Goal: Check status: Check status

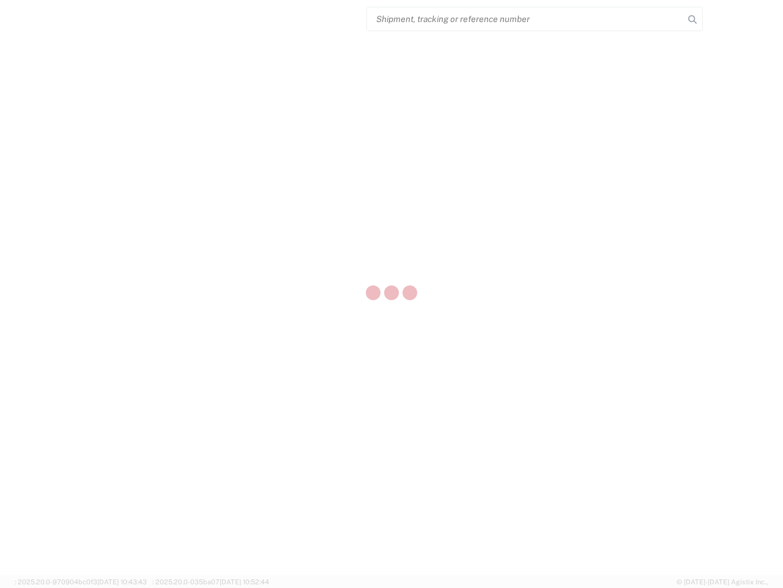
select select "US"
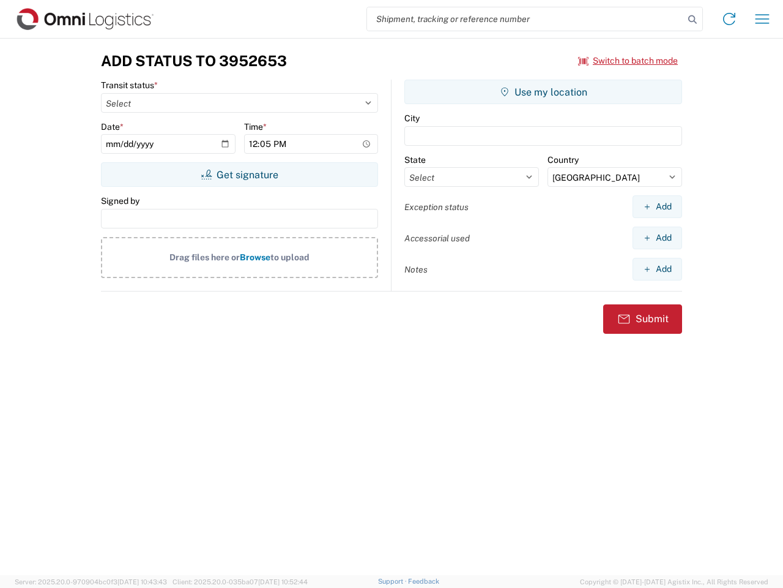
click at [526, 19] on input "search" at bounding box center [525, 18] width 317 height 23
click at [693, 20] on icon at bounding box center [692, 19] width 17 height 17
click at [730, 19] on icon at bounding box center [730, 19] width 20 height 20
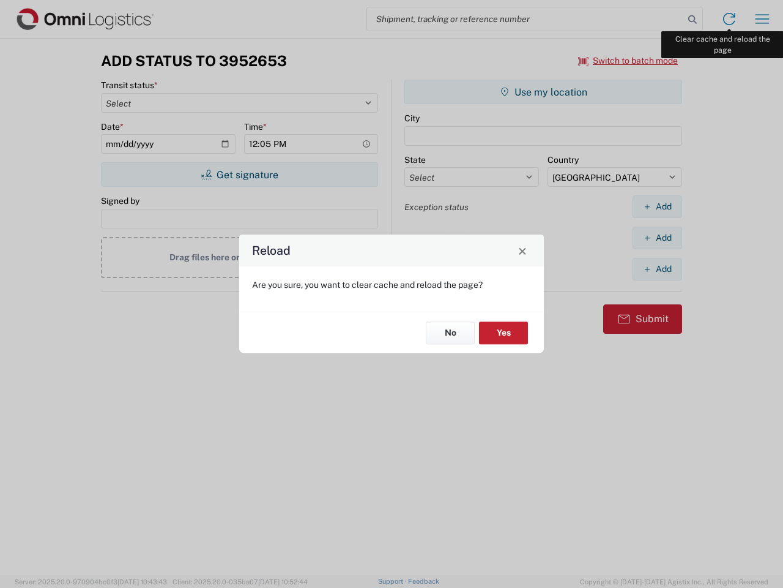
click at [763, 19] on div "Reload Are you sure, you want to clear cache and reload the page? No Yes" at bounding box center [391, 294] width 783 height 588
click at [629, 61] on div "Reload Are you sure, you want to clear cache and reload the page? No Yes" at bounding box center [391, 294] width 783 height 588
click at [239, 174] on div "Reload Are you sure, you want to clear cache and reload the page? No Yes" at bounding box center [391, 294] width 783 height 588
click at [543, 92] on div "Reload Are you sure, you want to clear cache and reload the page? No Yes" at bounding box center [391, 294] width 783 height 588
click at [657, 206] on div "Reload Are you sure, you want to clear cache and reload the page? No Yes" at bounding box center [391, 294] width 783 height 588
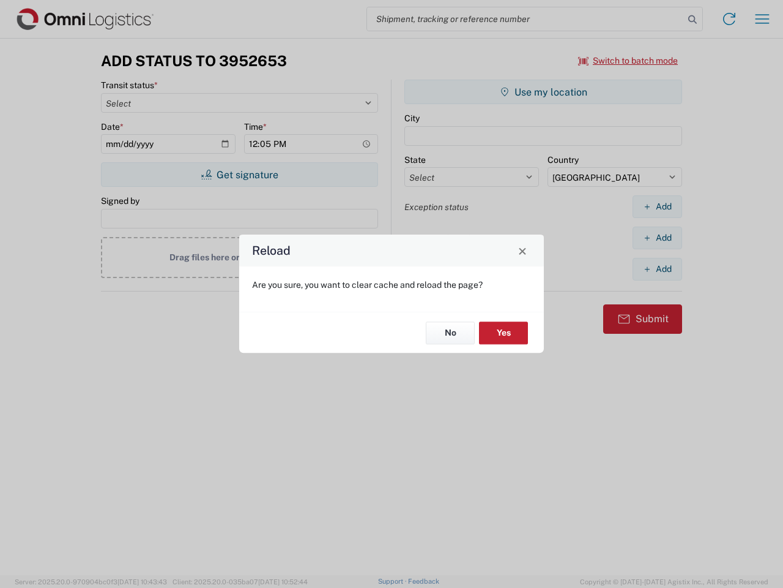
click at [657, 237] on div "Reload Are you sure, you want to clear cache and reload the page? No Yes" at bounding box center [391, 294] width 783 height 588
click at [657, 269] on div "Reload Are you sure, you want to clear cache and reload the page? No Yes" at bounding box center [391, 294] width 783 height 588
